Goal: Task Accomplishment & Management: Manage account settings

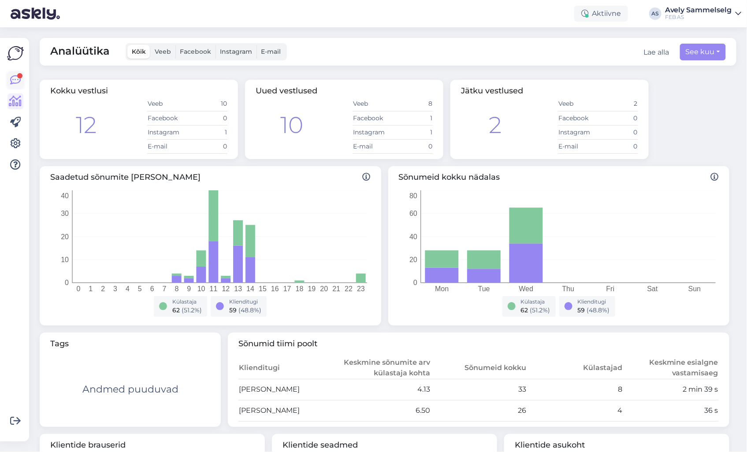
drag, startPoint x: 0, startPoint y: 0, endPoint x: 13, endPoint y: 82, distance: 82.6
click at [13, 82] on icon at bounding box center [15, 80] width 11 height 11
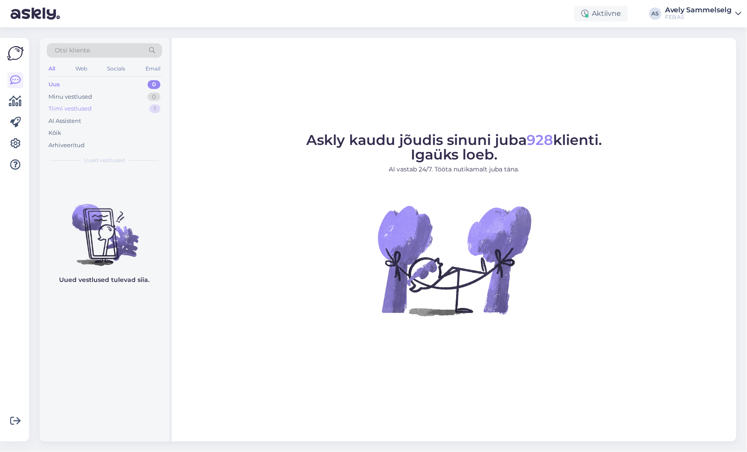
click at [128, 106] on div "Tiimi vestlused 1" at bounding box center [104, 109] width 115 height 12
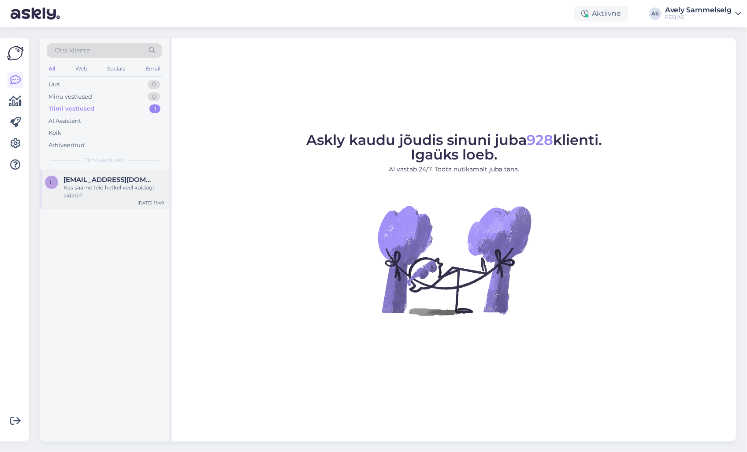
click at [122, 190] on div "Kas saame teid hetkel veel kuidagi aidata?" at bounding box center [113, 192] width 100 height 16
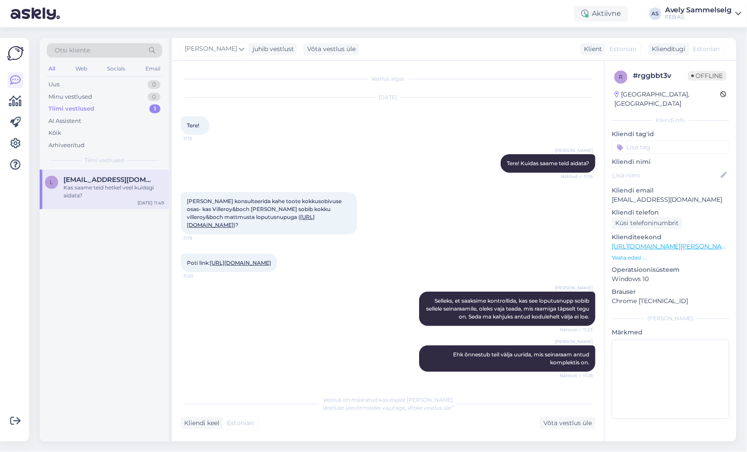
scroll to position [617, 0]
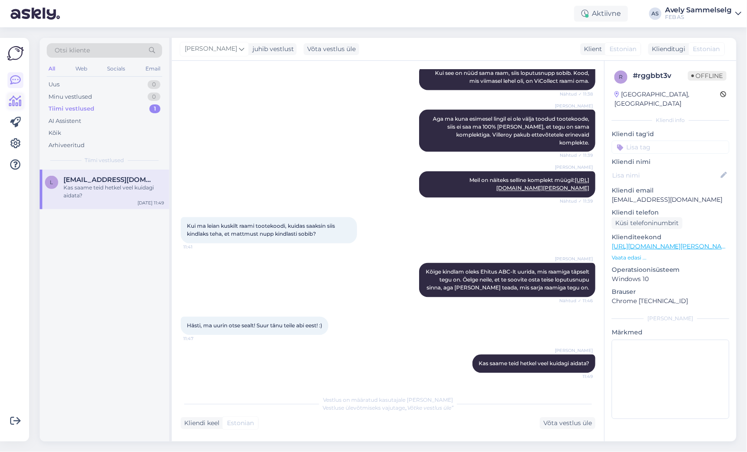
click at [18, 96] on icon at bounding box center [15, 101] width 13 height 11
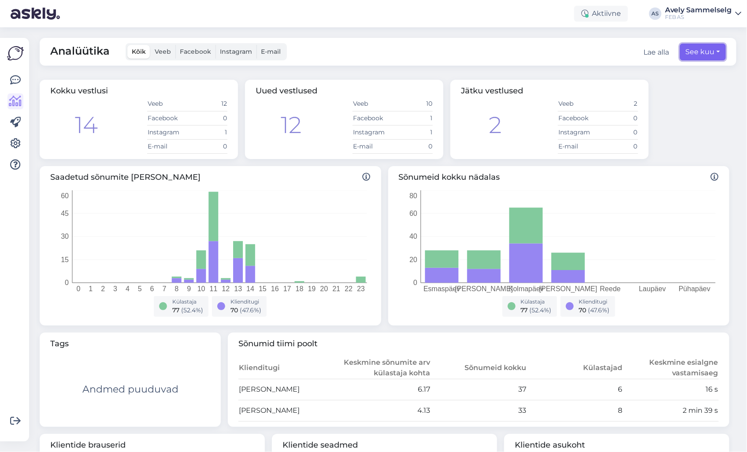
click at [688, 52] on button "See kuu" at bounding box center [703, 52] width 46 height 17
select select "8"
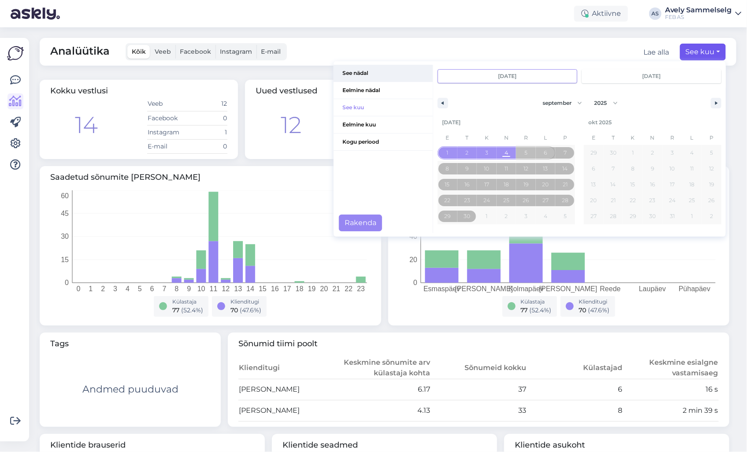
click at [363, 75] on span "See nädal" at bounding box center [383, 73] width 99 height 17
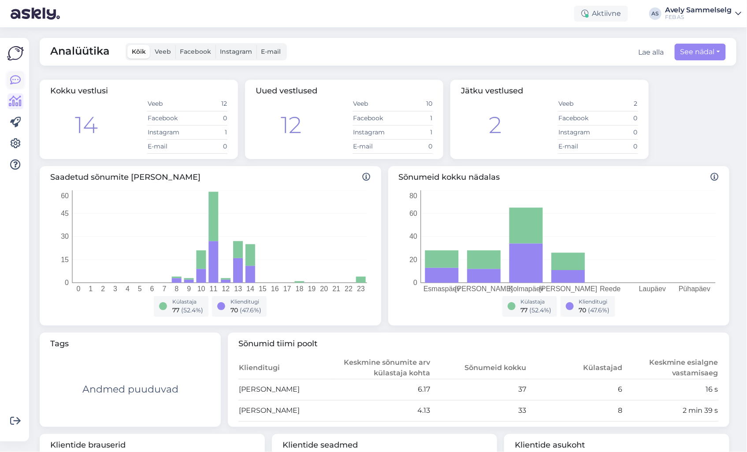
click at [20, 78] on icon at bounding box center [15, 80] width 11 height 11
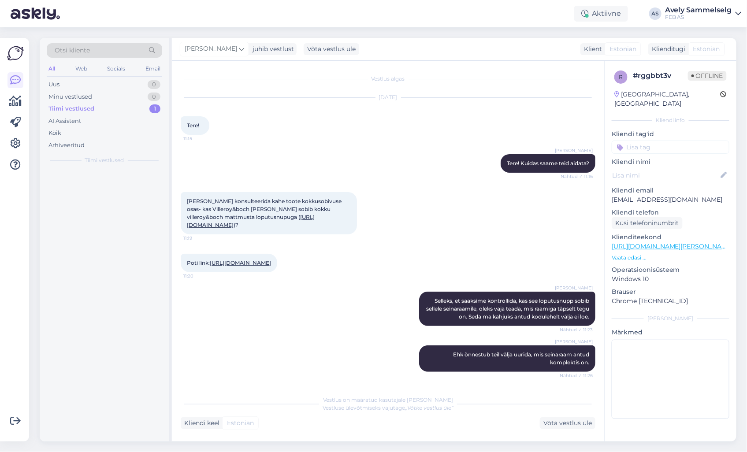
scroll to position [617, 0]
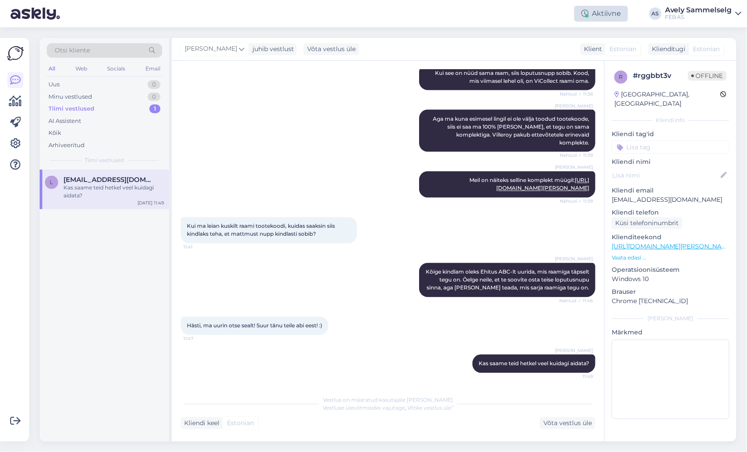
click at [599, 7] on div "Aktiivne" at bounding box center [601, 14] width 54 height 16
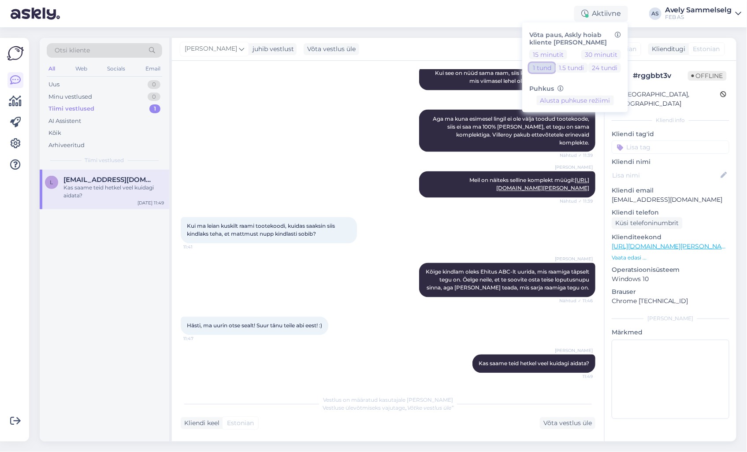
click at [547, 68] on button "1 tund" at bounding box center [542, 68] width 26 height 10
click at [539, 71] on button "1 tund" at bounding box center [542, 68] width 26 height 10
